Goal: Task Accomplishment & Management: Manage account settings

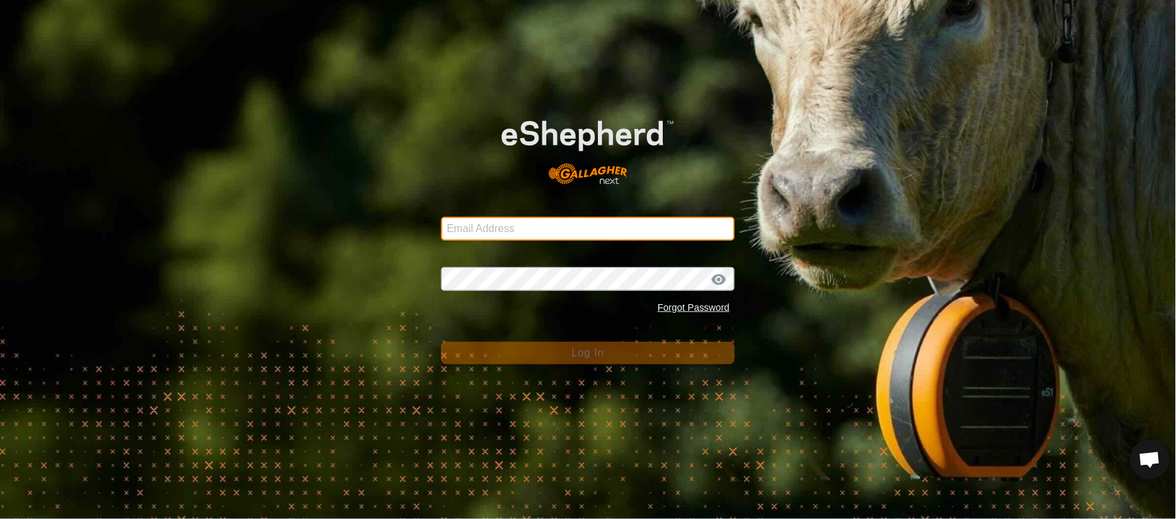
click at [465, 230] on input "Email Address" at bounding box center [588, 229] width 294 height 24
type input "[EMAIL_ADDRESS][PERSON_NAME][DOMAIN_NAME]"
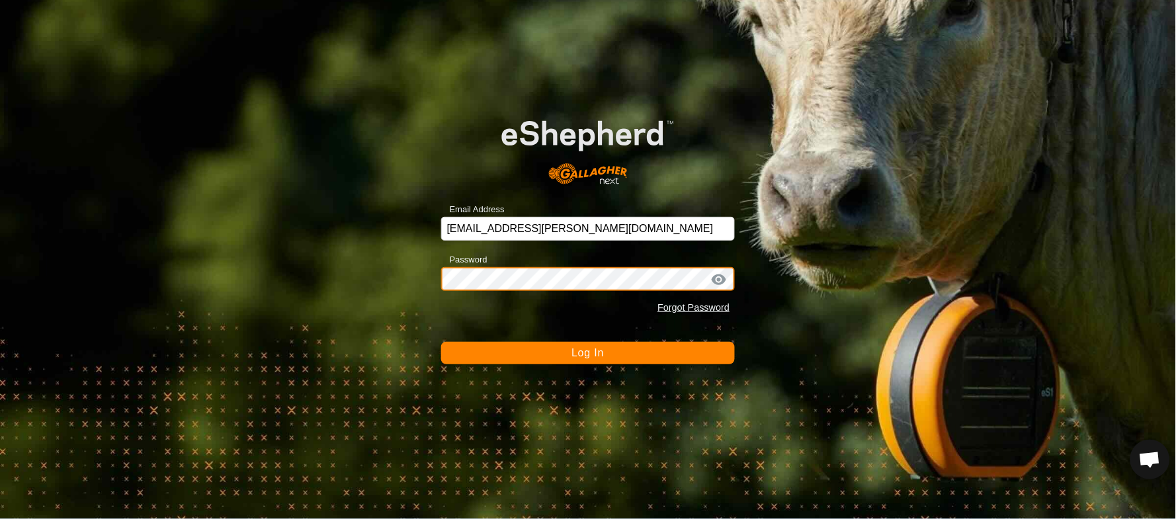
click at [441, 342] on button "Log In" at bounding box center [588, 353] width 294 height 22
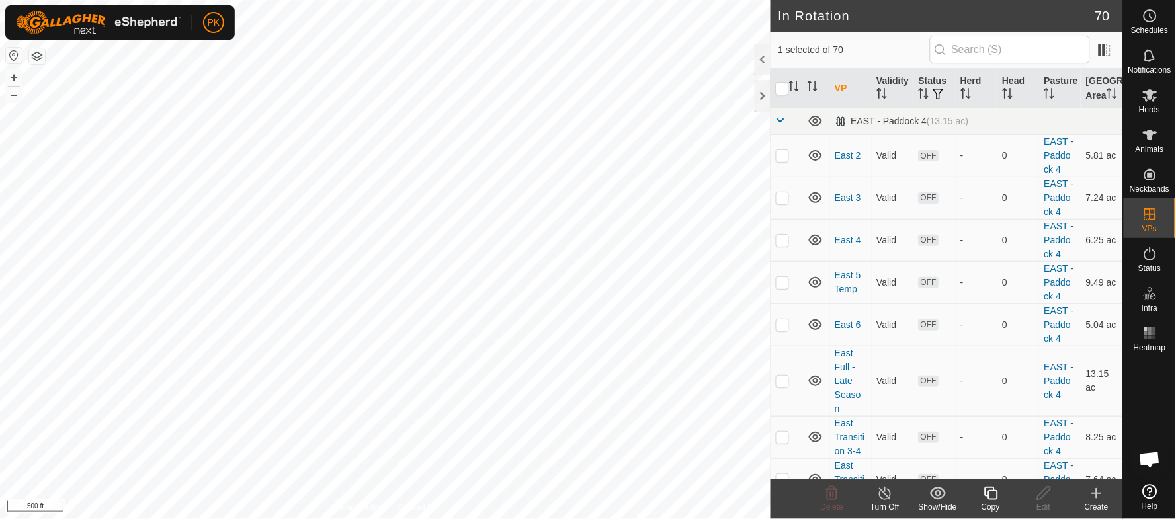
click at [984, 498] on icon at bounding box center [991, 494] width 17 height 16
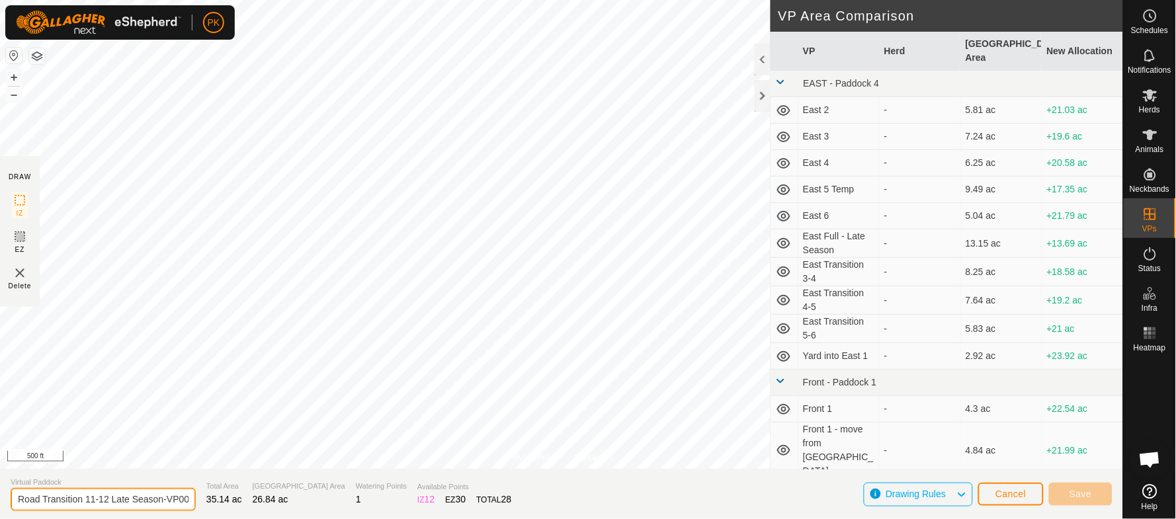
drag, startPoint x: 44, startPoint y: 499, endPoint x: 106, endPoint y: 499, distance: 62.8
click at [106, 499] on input "Road Transition 11-12 Late Season-VP001" at bounding box center [103, 499] width 185 height 23
click at [44, 495] on input "Road Whole Field - Late Season" at bounding box center [103, 499] width 185 height 23
type input "Road - Whole Field - Late Season"
click at [15, 75] on button "+" at bounding box center [14, 77] width 16 height 16
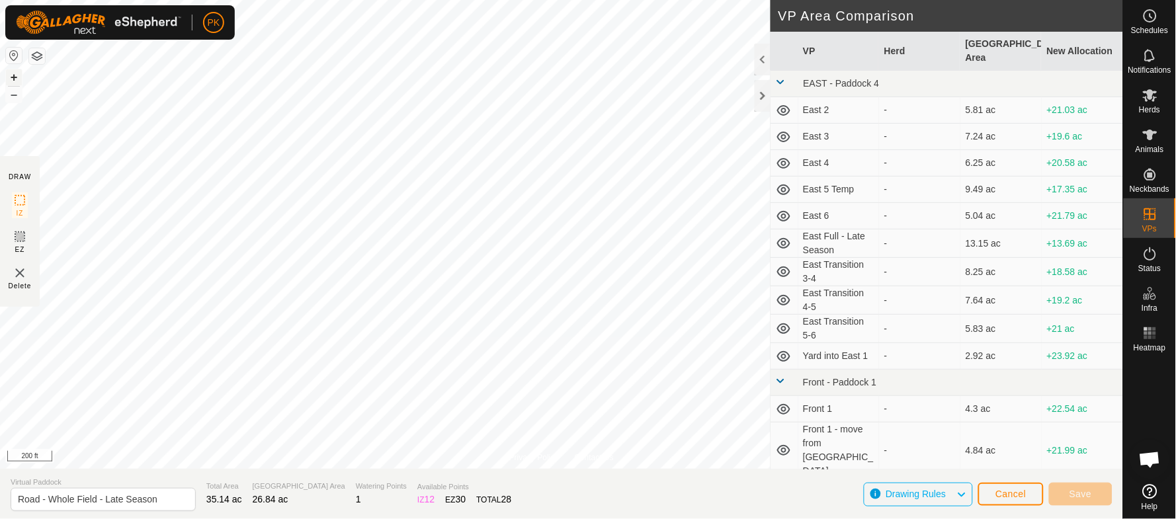
click at [15, 75] on button "+" at bounding box center [14, 77] width 16 height 16
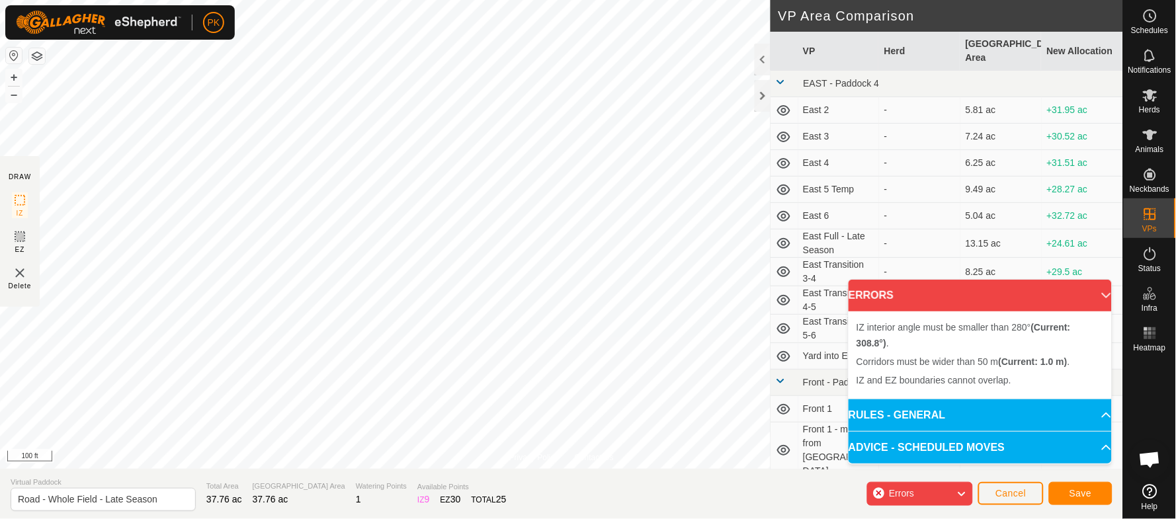
click at [839, 220] on div "Privacy Policy Contact Us Type: Inclusion Zone undefined Animal + – ⇧ i 100 ft …" at bounding box center [561, 259] width 1123 height 519
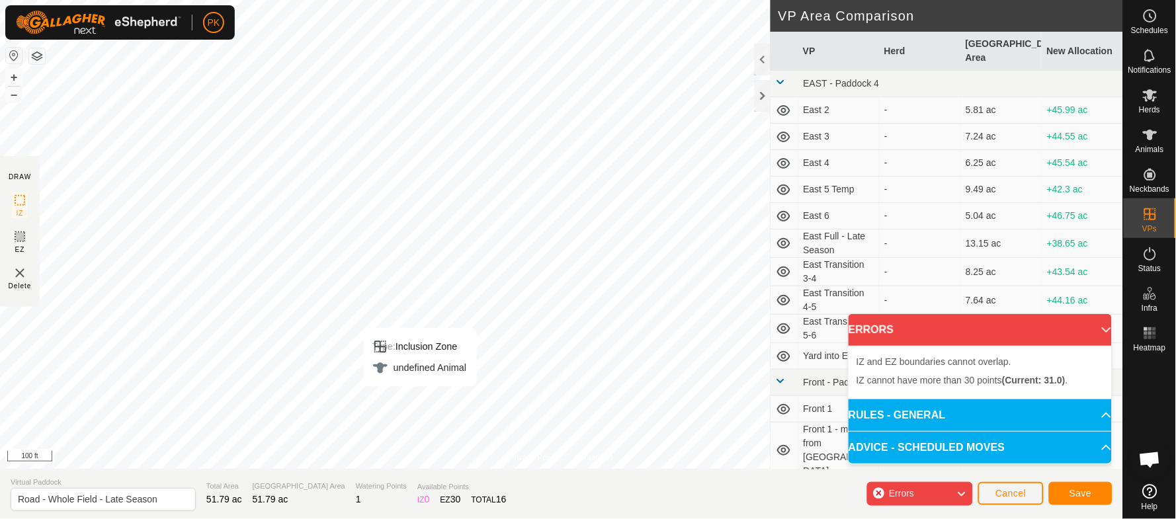
click at [415, 382] on div "Type: Inclusion Zone undefined Animal + – ⇧ i 100 ft" at bounding box center [561, 234] width 1123 height 469
click at [1089, 489] on span "Save" at bounding box center [1081, 493] width 22 height 11
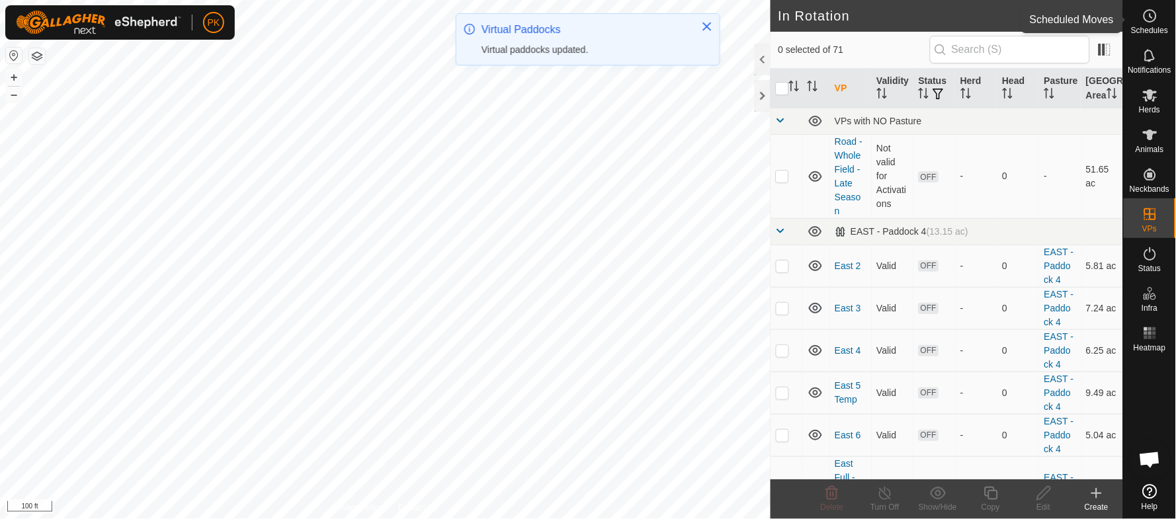
click at [1152, 20] on icon at bounding box center [1150, 16] width 16 height 16
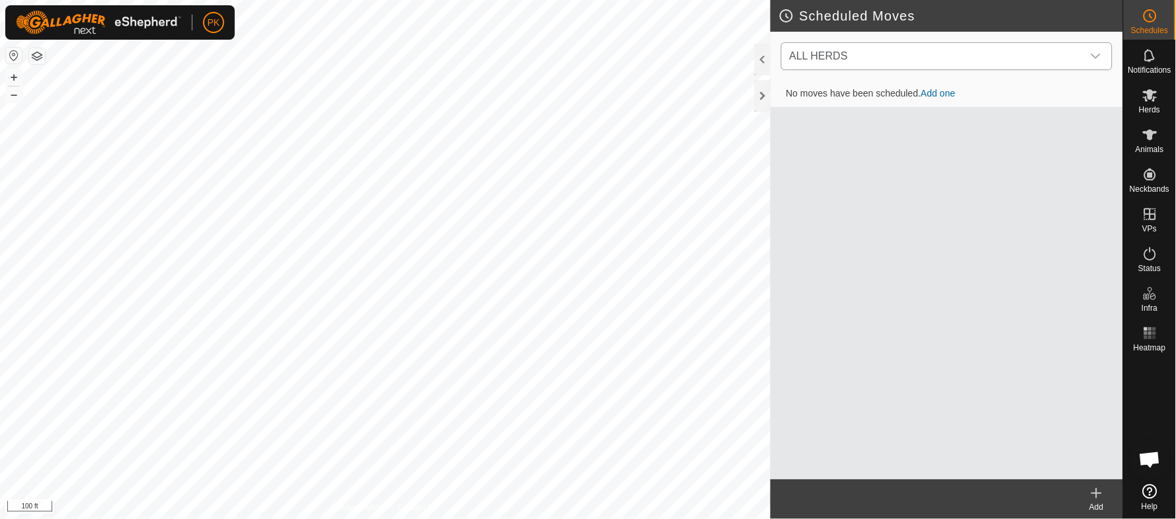
click at [1099, 60] on icon "dropdown trigger" at bounding box center [1096, 56] width 11 height 11
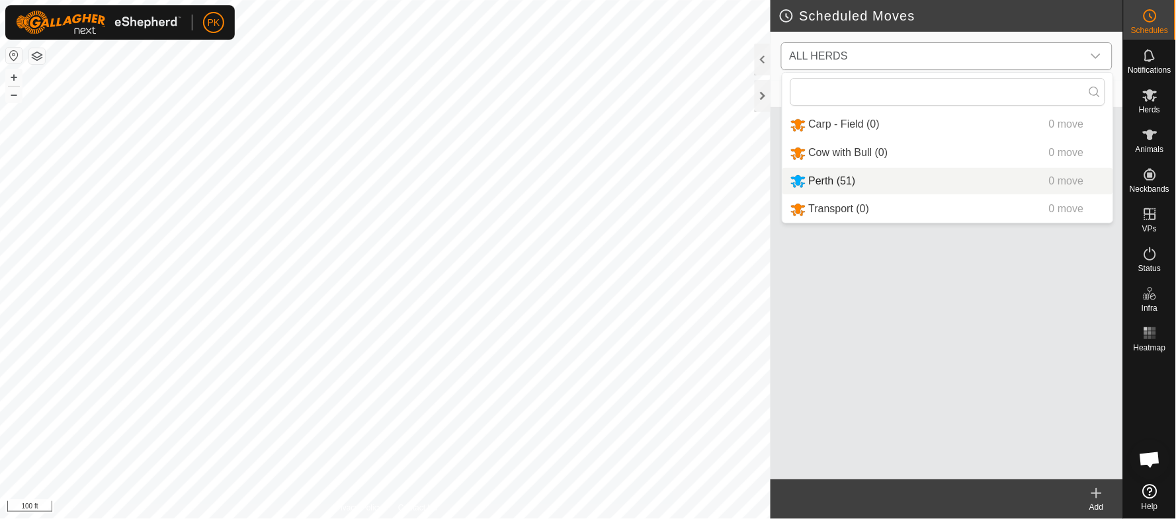
click at [846, 171] on li "Perth (51) 0 move" at bounding box center [948, 181] width 331 height 27
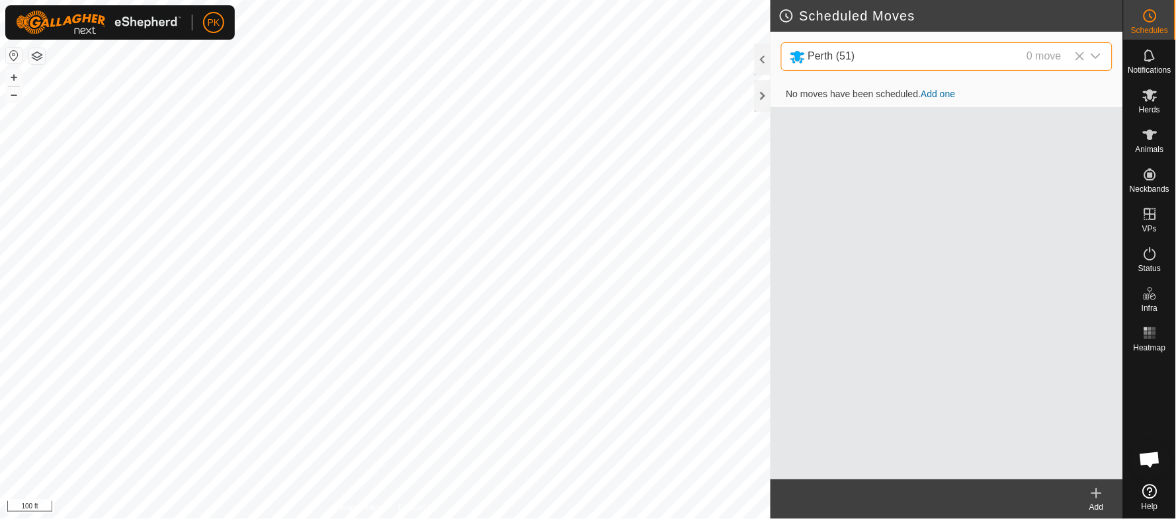
click at [939, 89] on link "Add one" at bounding box center [938, 94] width 34 height 11
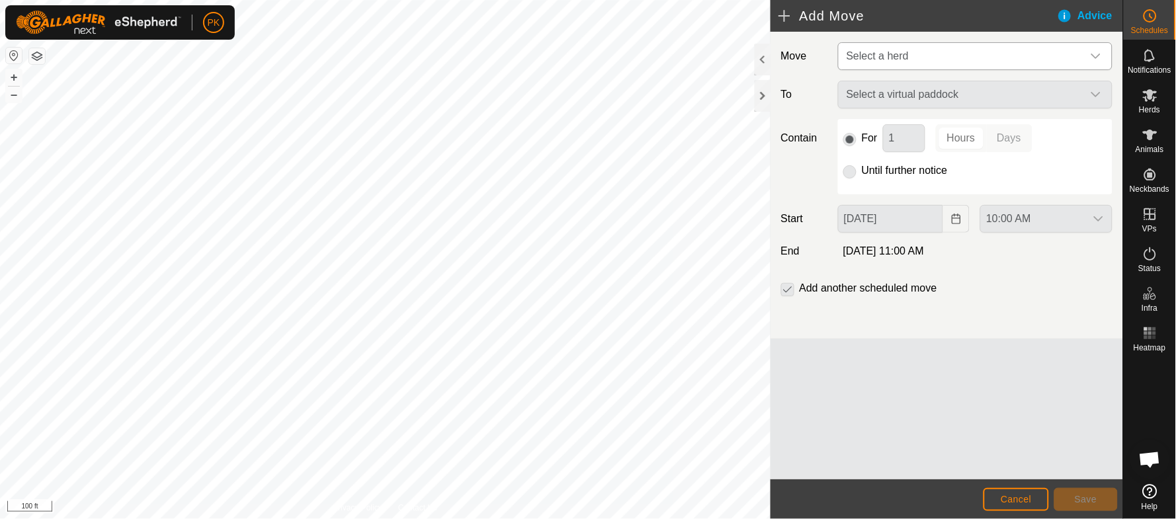
click at [925, 53] on span "Select a herd" at bounding box center [961, 56] width 241 height 26
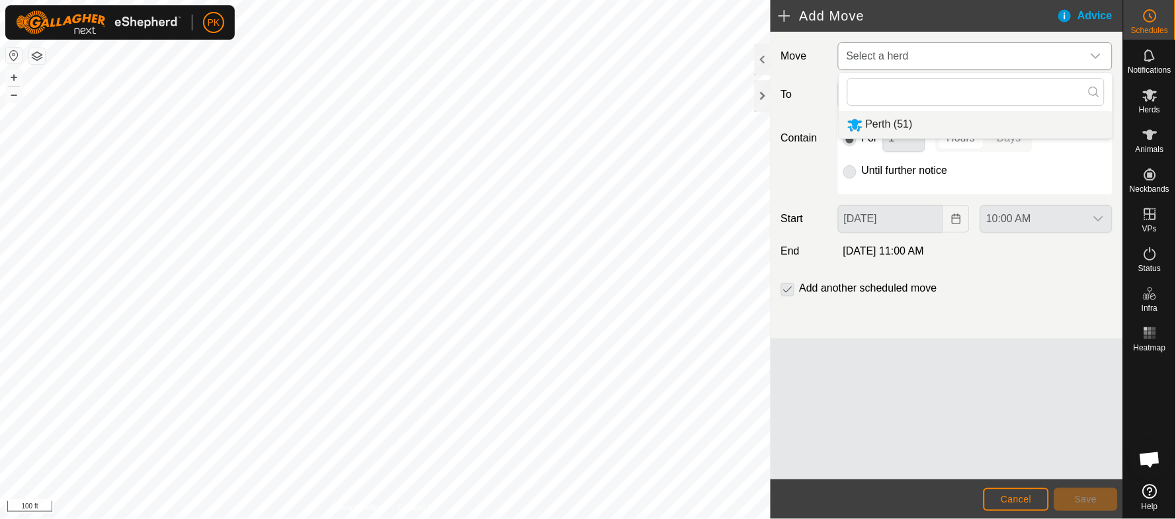
click at [887, 126] on li "Perth (51)" at bounding box center [975, 124] width 273 height 27
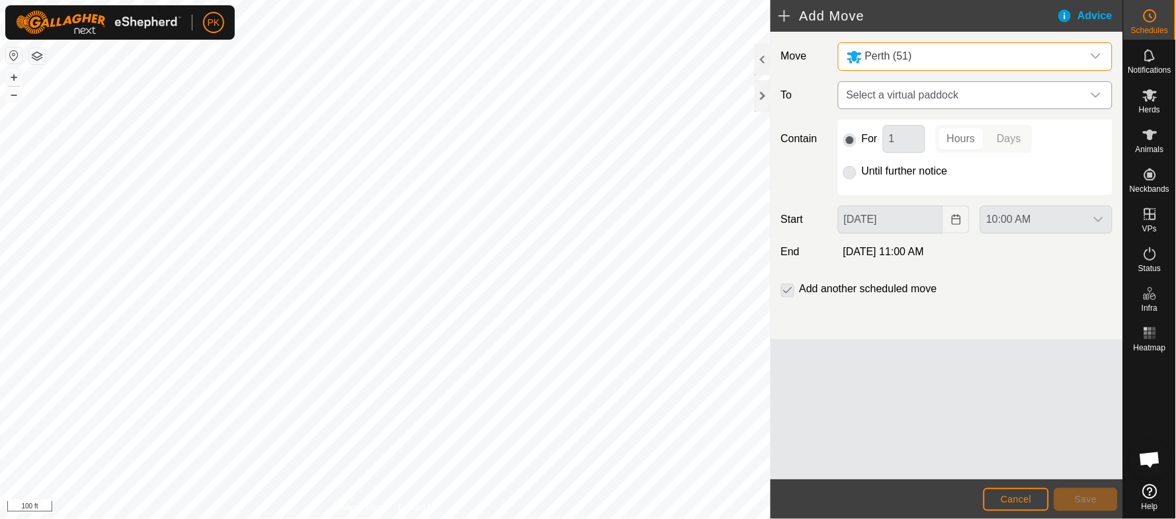
click at [928, 91] on span "Select a virtual paddock" at bounding box center [961, 95] width 241 height 26
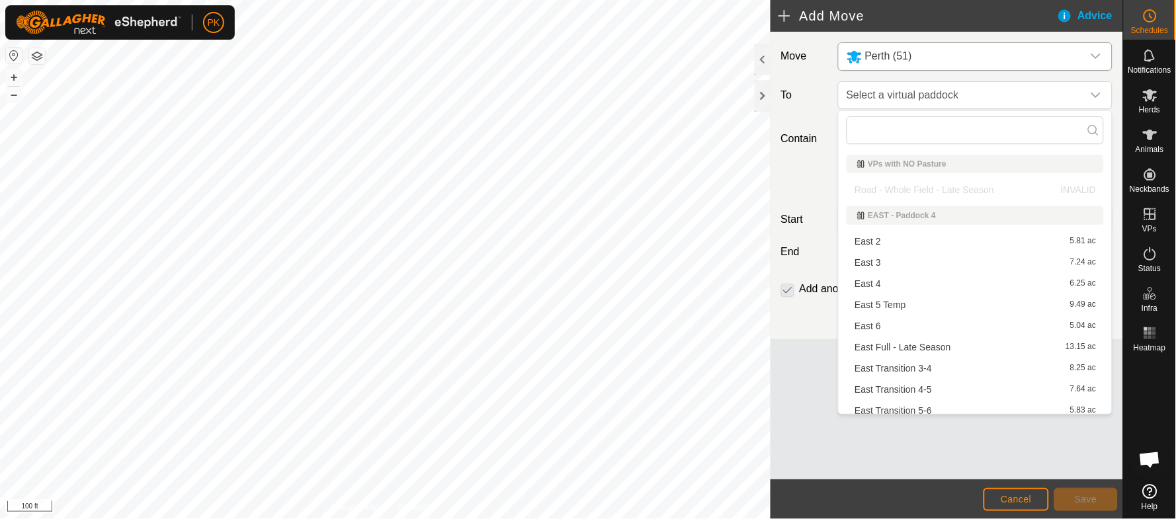
click at [943, 185] on p-selectitem "Road - Whole Field - Late Season INVALID" at bounding box center [975, 190] width 273 height 20
click at [908, 180] on p-selectitem "Road - Whole Field - Late Season INVALID" at bounding box center [975, 190] width 273 height 20
click at [889, 167] on div "VPs with NO Pasture" at bounding box center [975, 164] width 236 height 8
click at [908, 202] on li "EAST - Paddock 4" at bounding box center [975, 215] width 273 height 29
click at [907, 194] on p-selectitem "Road - Whole Field - Late Season INVALID" at bounding box center [975, 190] width 273 height 20
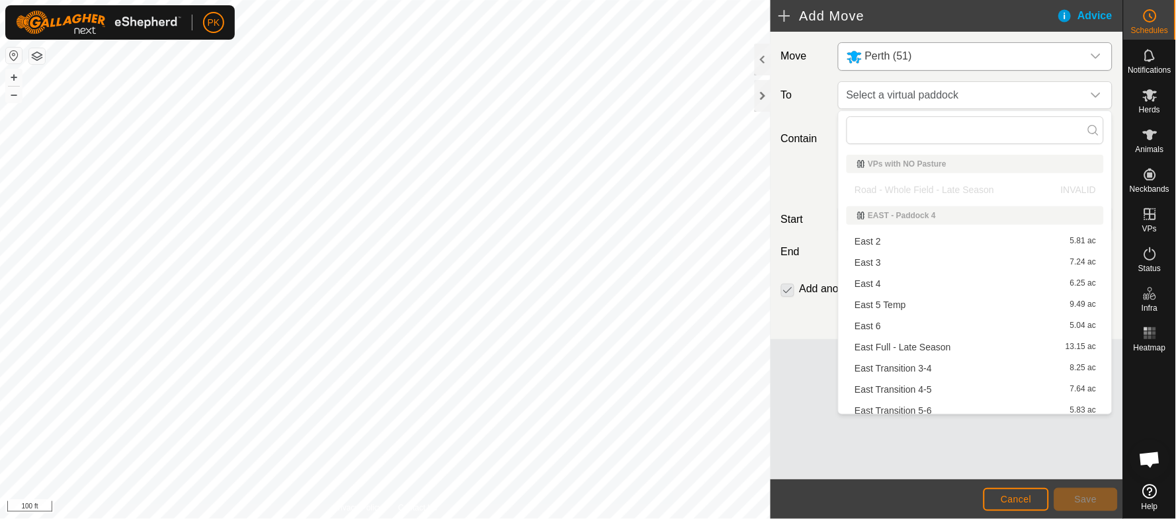
click at [907, 194] on p-selectitem "Road - Whole Field - Late Season INVALID" at bounding box center [975, 190] width 273 height 20
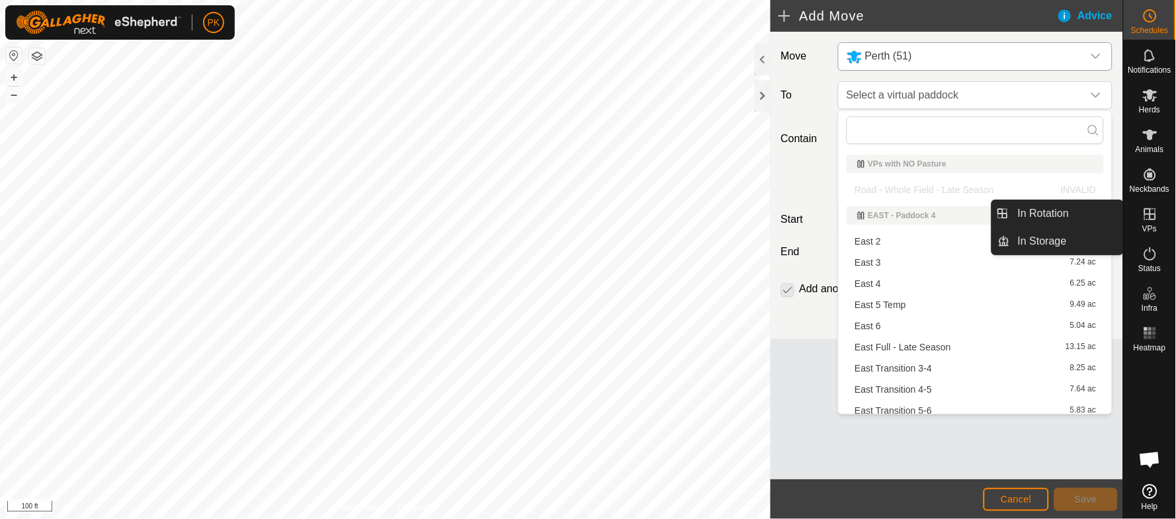
click at [1160, 224] on es-virtualpaddocks-svg-icon at bounding box center [1150, 214] width 24 height 21
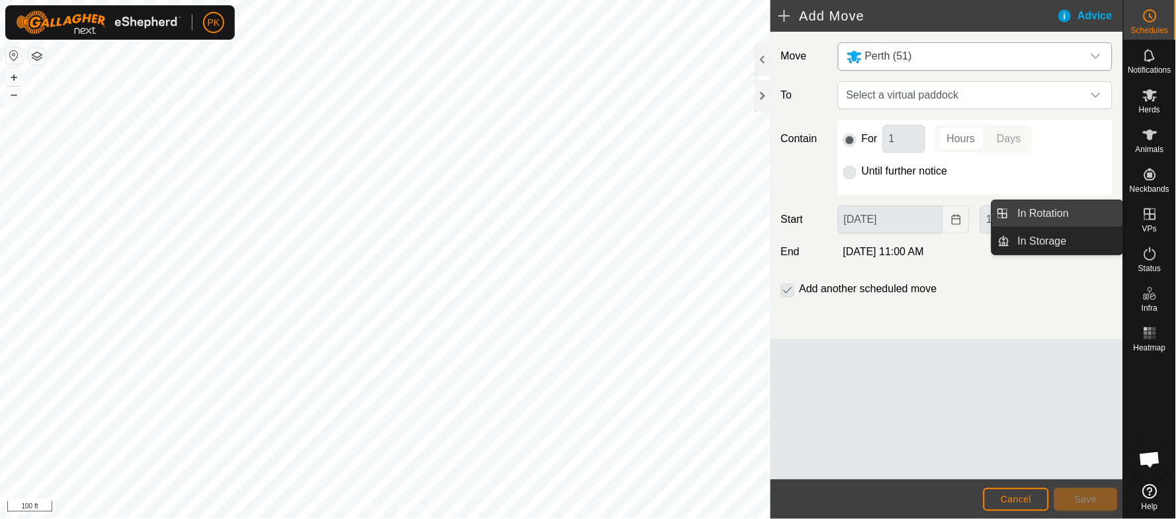
click at [1044, 207] on link "In Rotation" at bounding box center [1066, 213] width 113 height 26
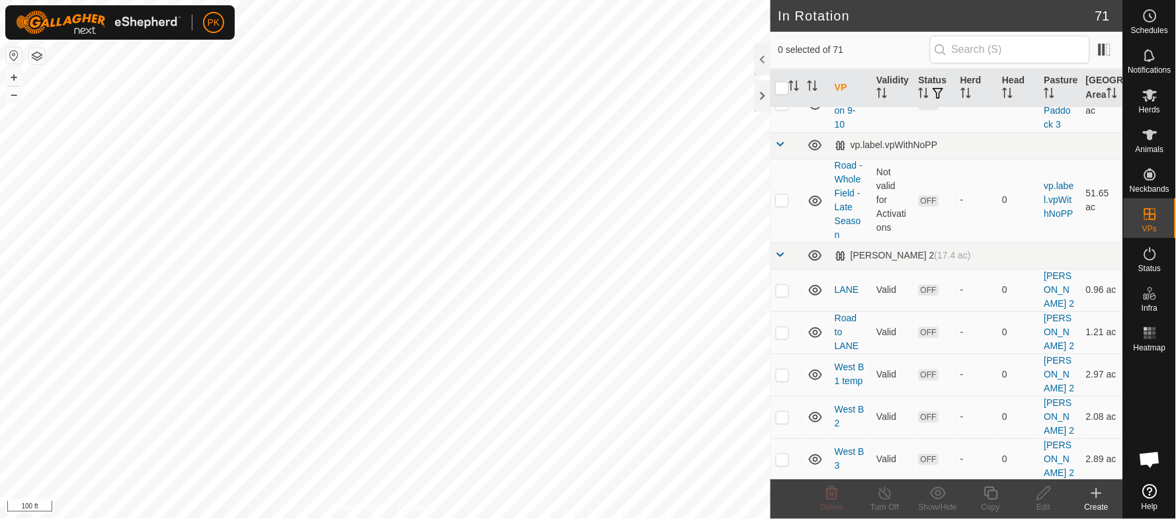
scroll to position [3328, 0]
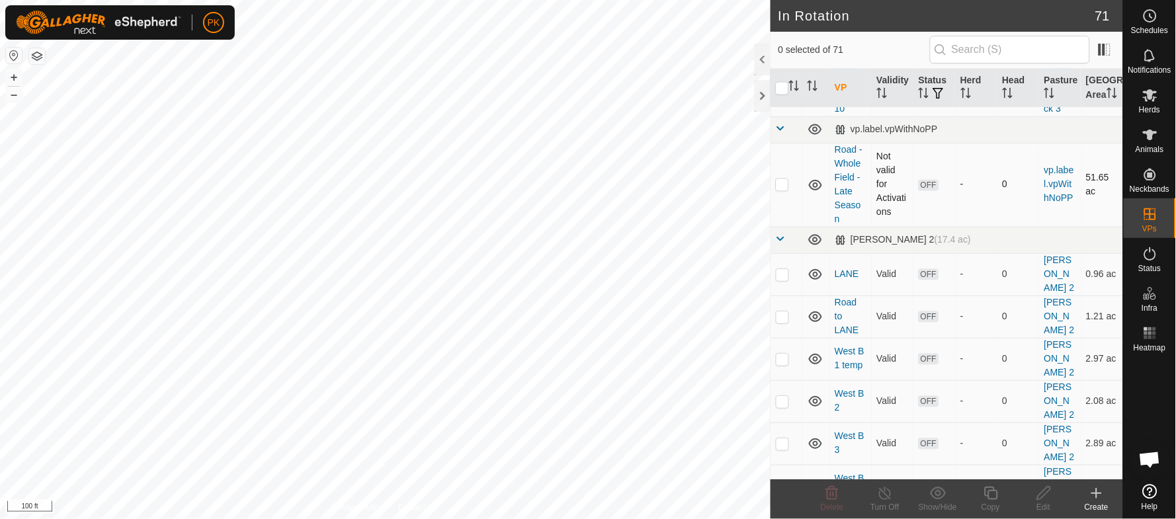
click at [782, 190] on p-checkbox at bounding box center [782, 184] width 13 height 11
checkbox input "true"
click at [1048, 493] on icon at bounding box center [1044, 494] width 17 height 16
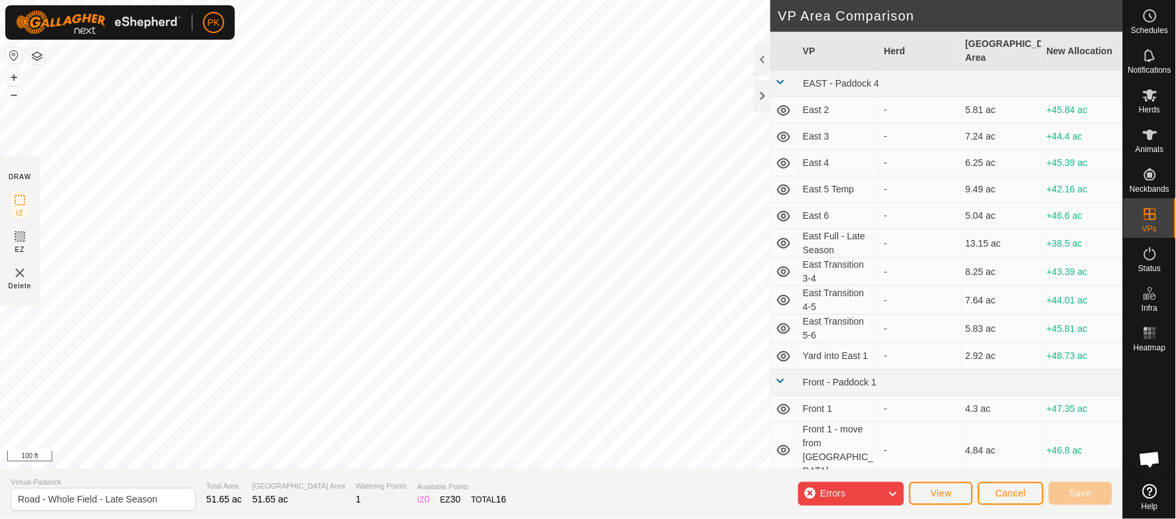
click at [902, 495] on div "Errors" at bounding box center [851, 494] width 106 height 24
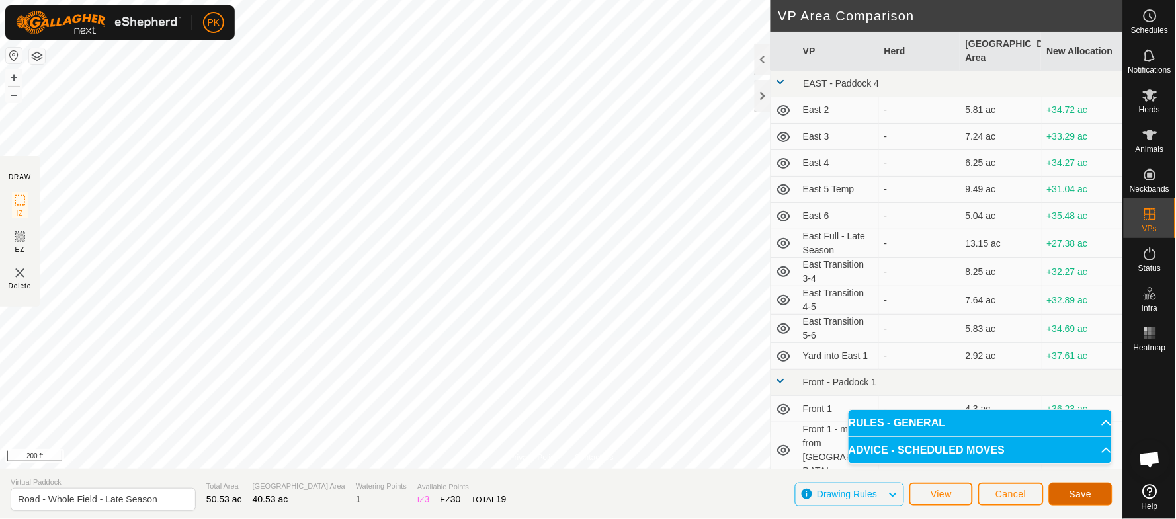
click at [1078, 494] on span "Save" at bounding box center [1081, 494] width 22 height 11
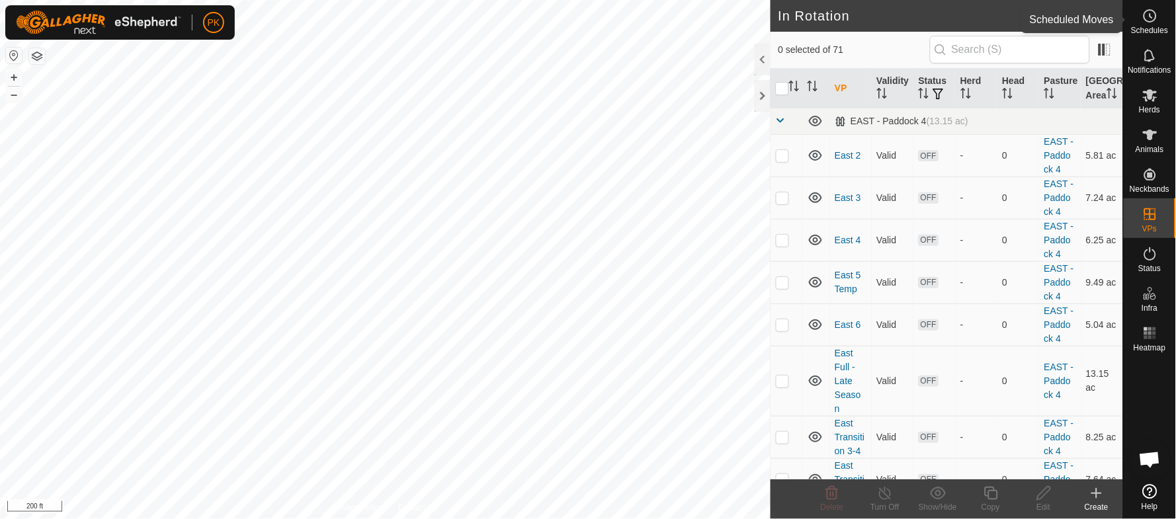
click at [1156, 26] on span "Schedules" at bounding box center [1149, 30] width 37 height 8
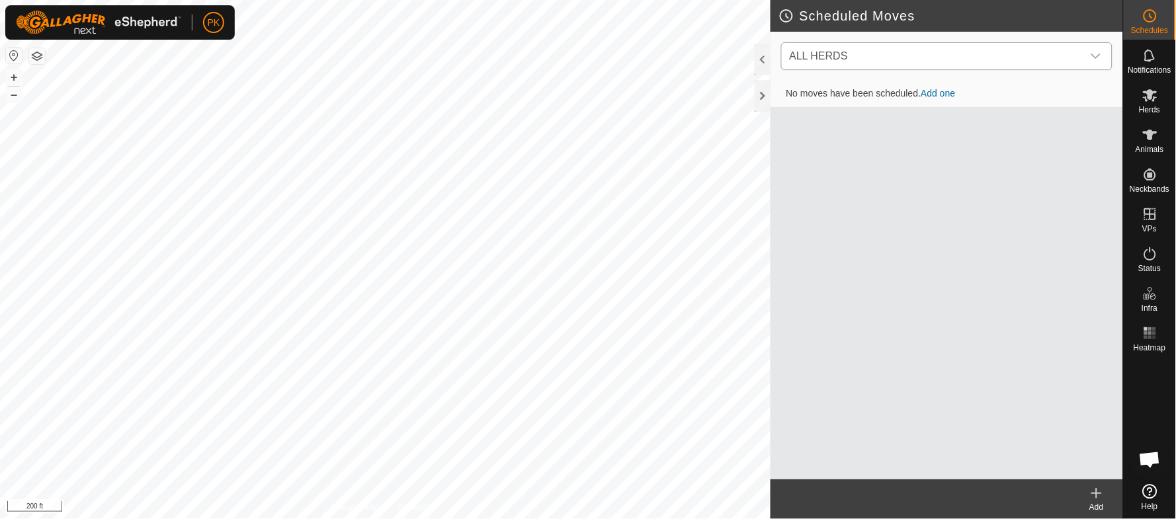
click at [1092, 50] on div "dropdown trigger" at bounding box center [1096, 56] width 26 height 26
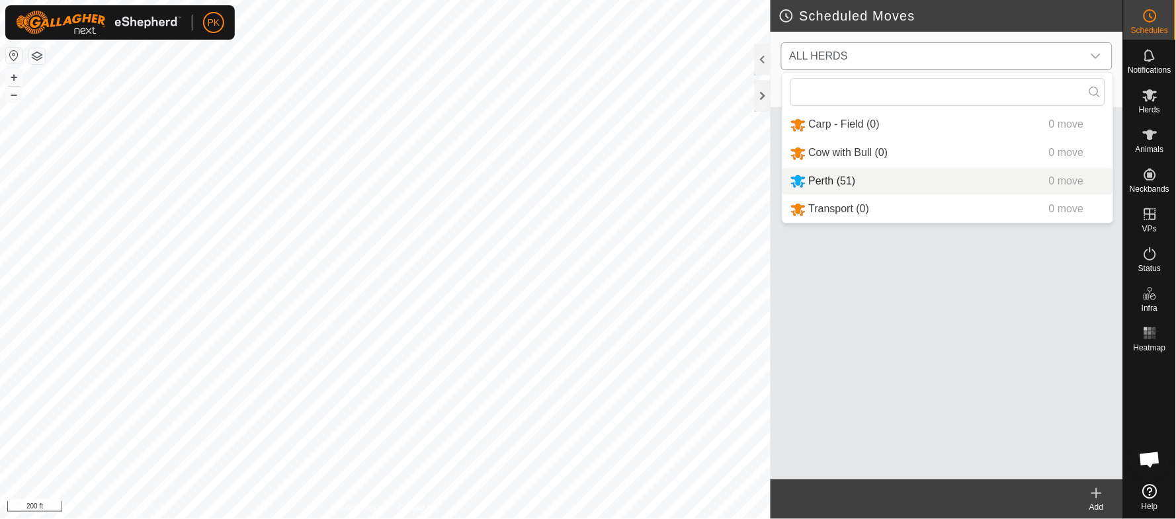
click at [868, 177] on li "Perth (51) 0 move" at bounding box center [948, 181] width 331 height 27
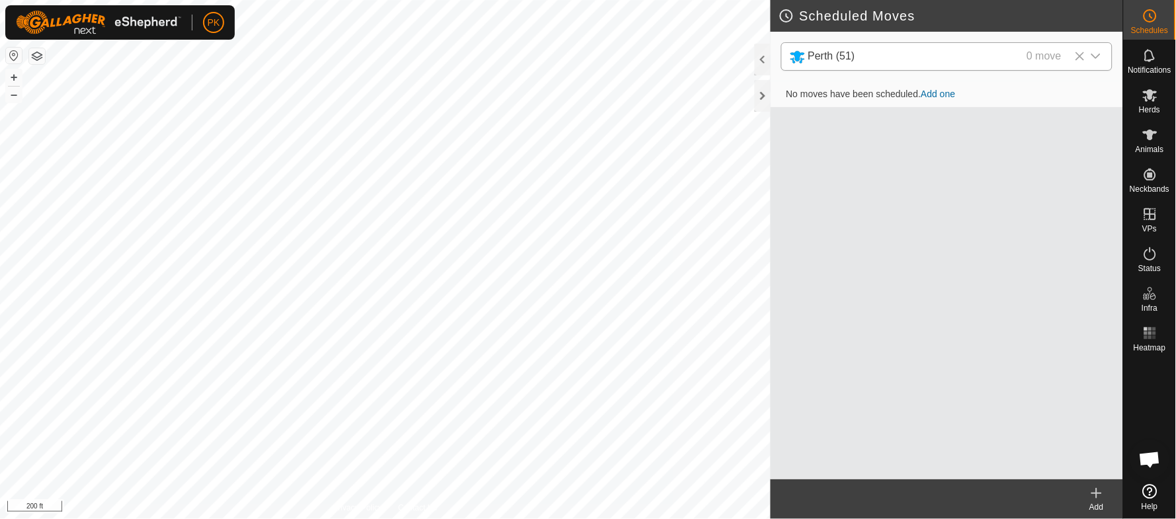
click at [943, 89] on link "Add one" at bounding box center [938, 94] width 34 height 11
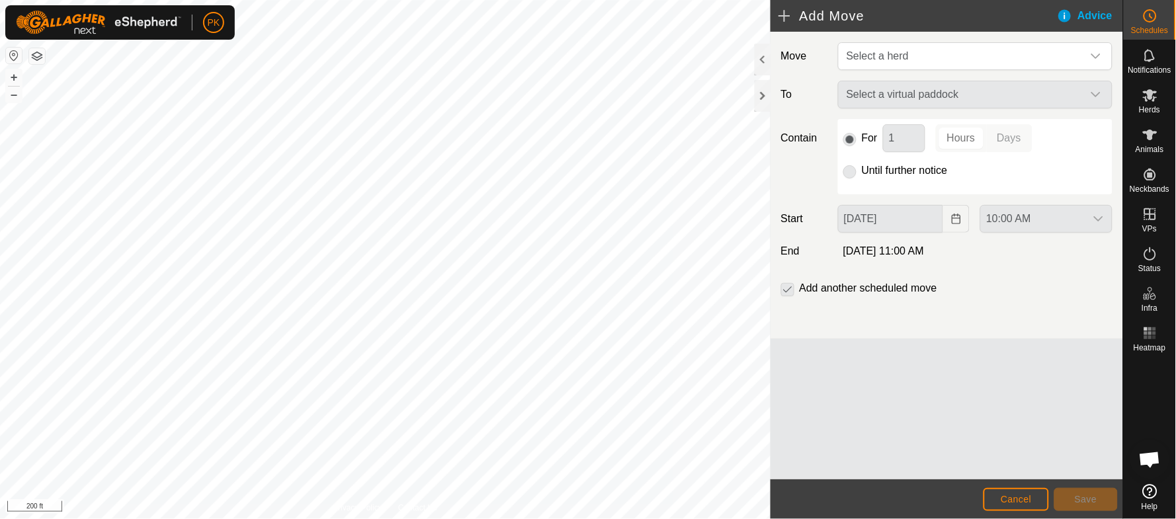
click at [932, 104] on div "Select a virtual paddock" at bounding box center [975, 95] width 285 height 28
click at [933, 101] on div "PK Schedules Notifications Herds Animals Neckbands VPs Status Infra Heatmap Hel…" at bounding box center [588, 259] width 1176 height 519
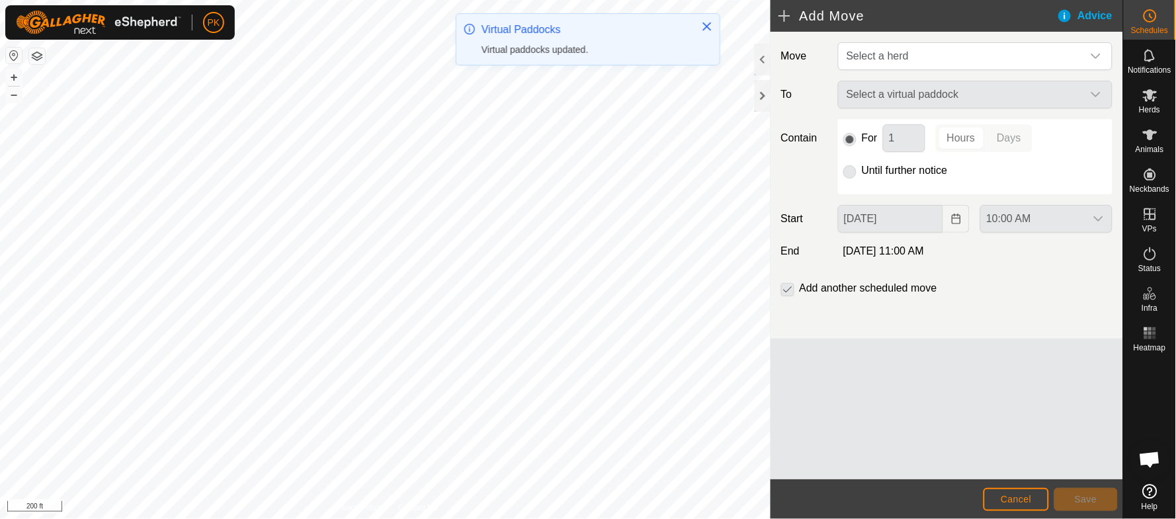
click at [932, 97] on div "Select a virtual paddock" at bounding box center [975, 95] width 285 height 28
click at [929, 65] on span "Select a herd" at bounding box center [961, 56] width 241 height 26
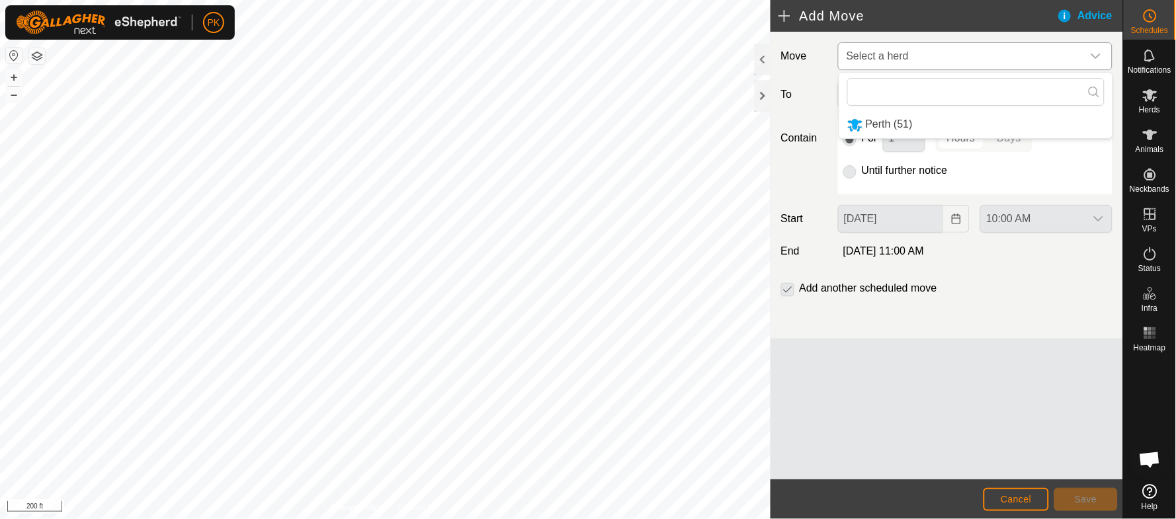
click at [874, 126] on li "Perth (51)" at bounding box center [975, 124] width 273 height 27
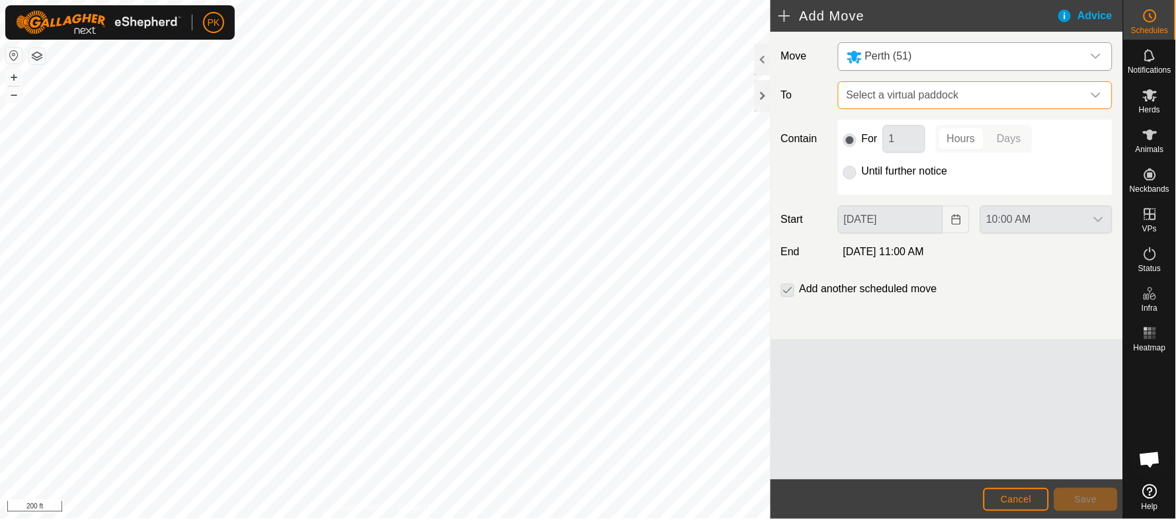
click at [904, 94] on span "Select a virtual paddock" at bounding box center [961, 95] width 241 height 26
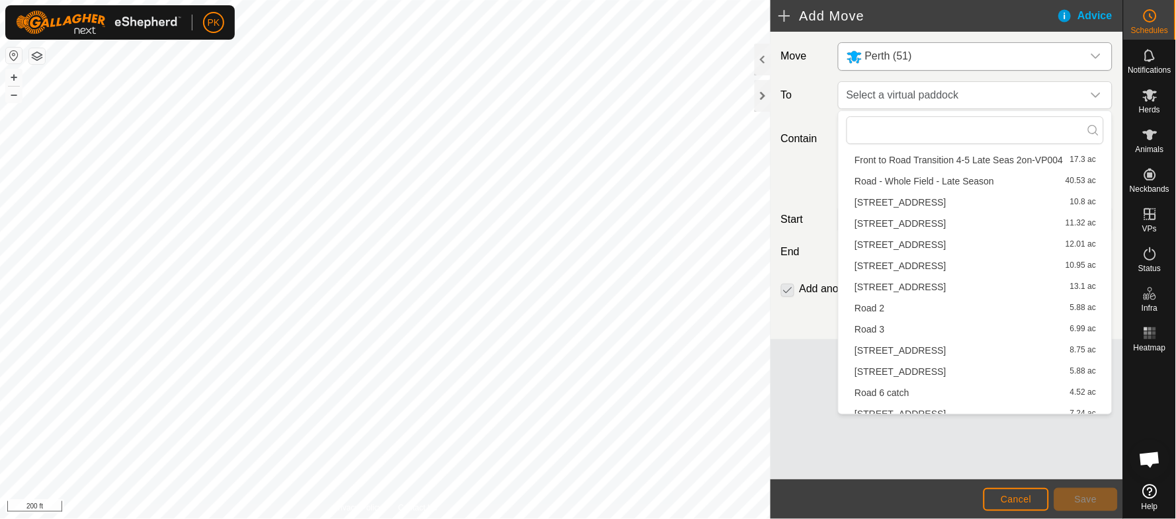
scroll to position [557, 0]
click at [942, 181] on li "Road - Whole Field - Late Season 40.53 ac" at bounding box center [975, 181] width 257 height 20
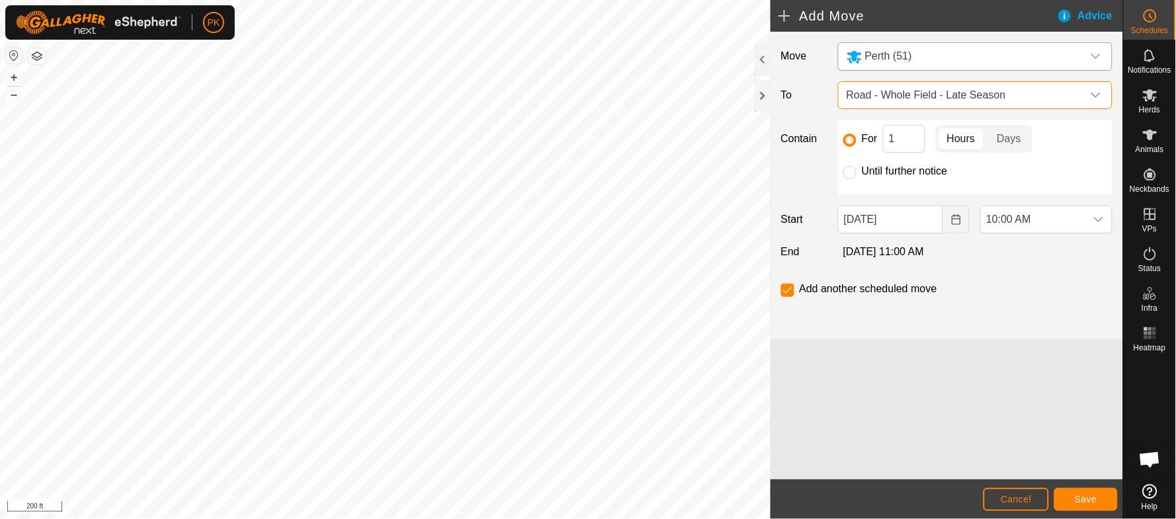
click at [1007, 82] on span "Road - Whole Field - Late Season" at bounding box center [961, 95] width 241 height 26
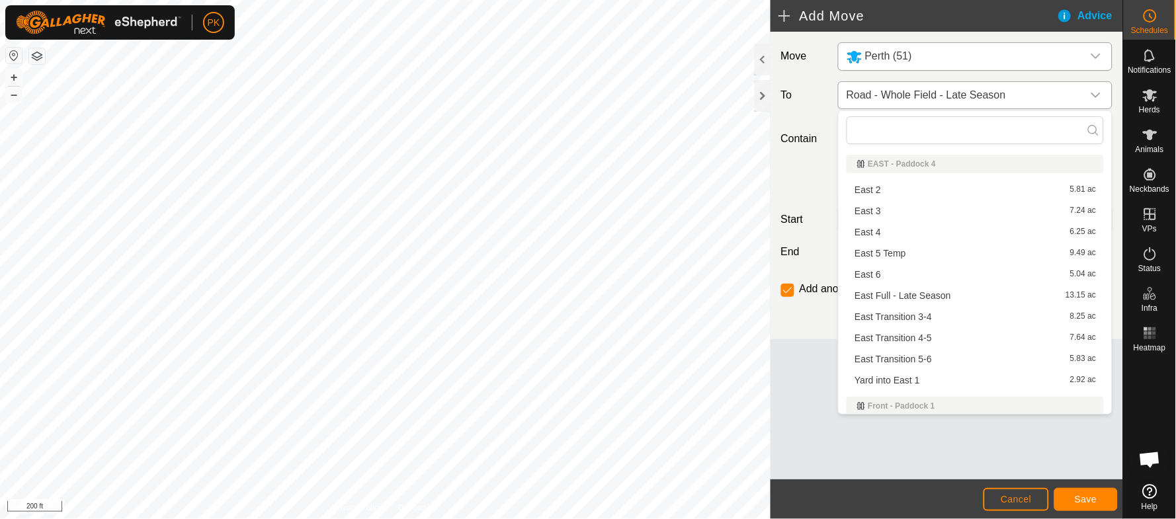
scroll to position [333, 0]
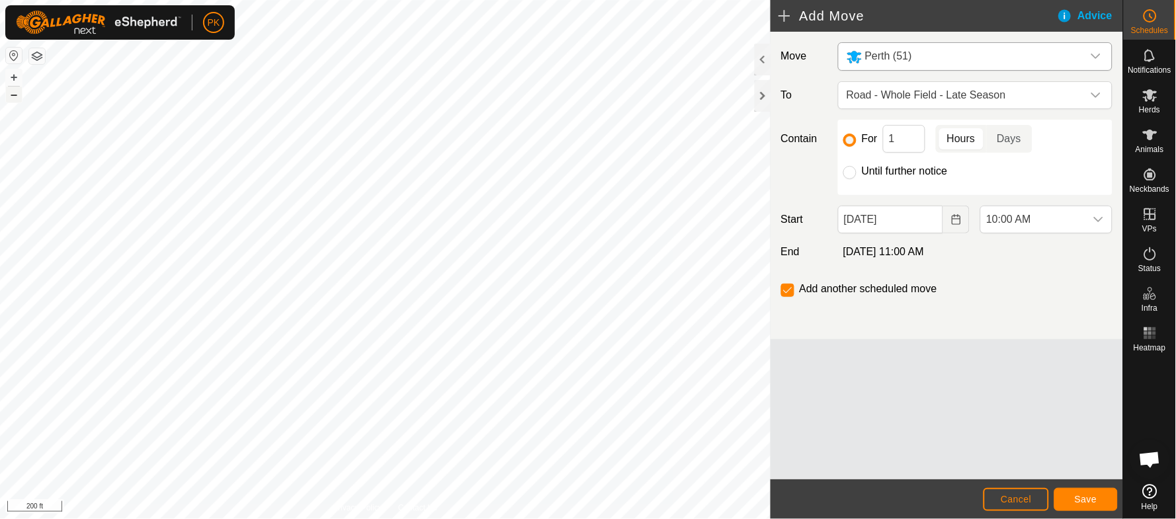
click at [10, 89] on button "–" at bounding box center [14, 95] width 16 height 16
click at [937, 93] on span "Road - Whole Field - Late Season" at bounding box center [961, 95] width 241 height 26
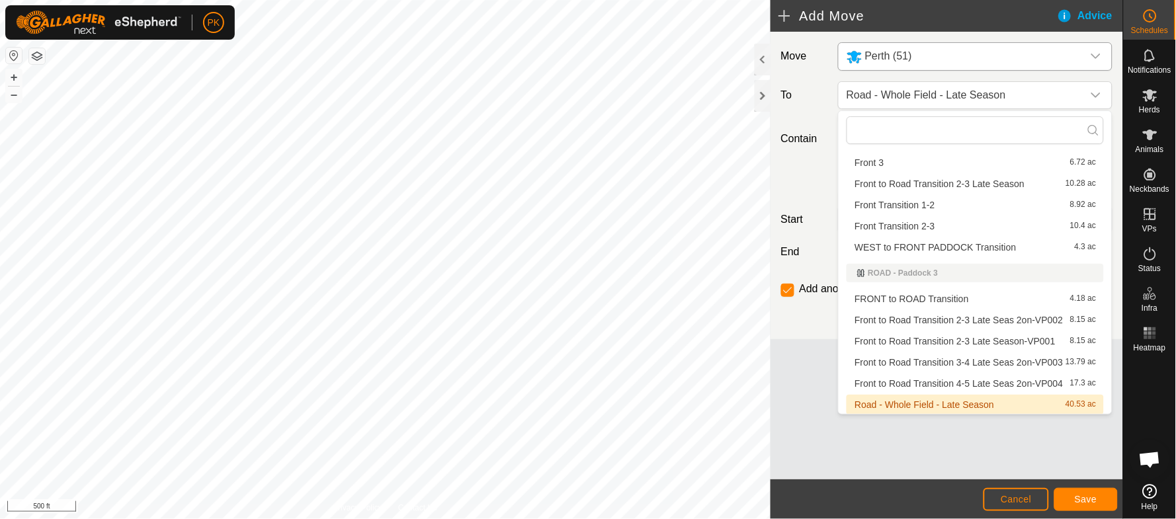
click at [911, 403] on li "Road - Whole Field - Late Season 40.53 ac" at bounding box center [975, 405] width 257 height 20
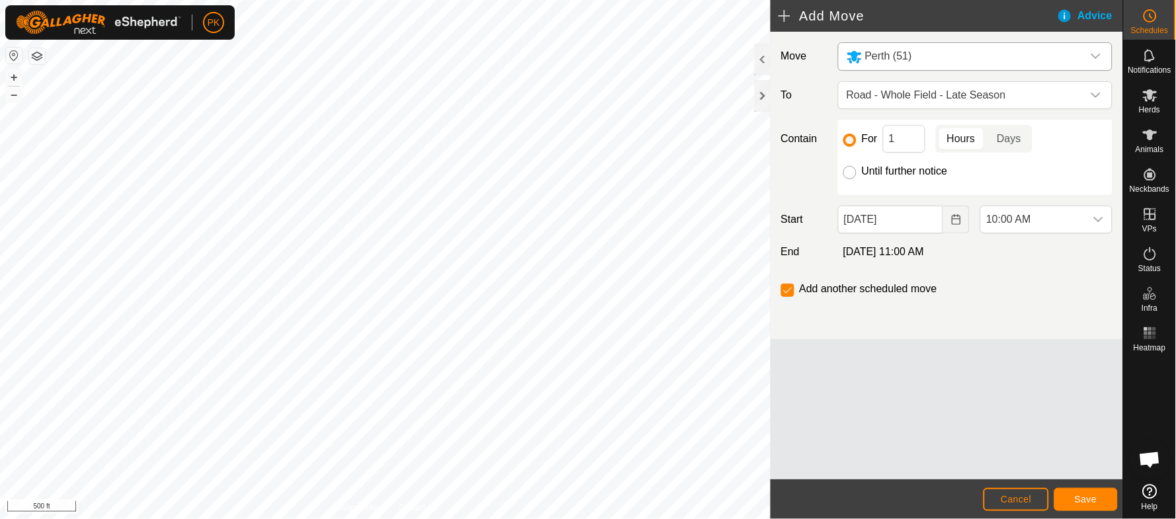
click at [849, 168] on input "Until further notice" at bounding box center [849, 172] width 13 height 13
radio input "true"
checkbox input "false"
click at [1091, 500] on span "Save" at bounding box center [1086, 499] width 22 height 11
